Goal: Obtain resource: Obtain resource

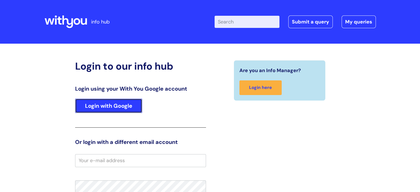
click at [114, 103] on link "Login with Google" at bounding box center [108, 106] width 67 height 14
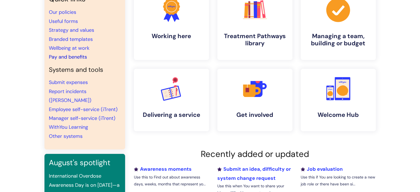
scroll to position [28, 0]
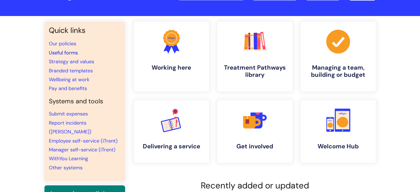
click at [70, 54] on link "Useful forms" at bounding box center [63, 52] width 29 height 7
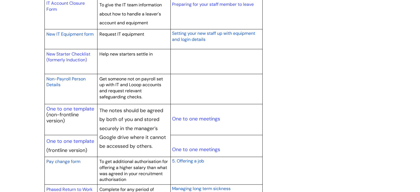
scroll to position [635, 0]
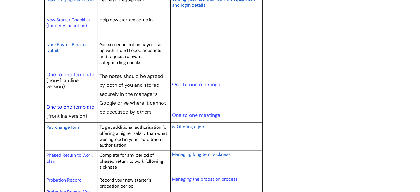
click at [76, 105] on link "One to one template" at bounding box center [70, 107] width 48 height 7
